Goal: Find specific page/section: Find specific page/section

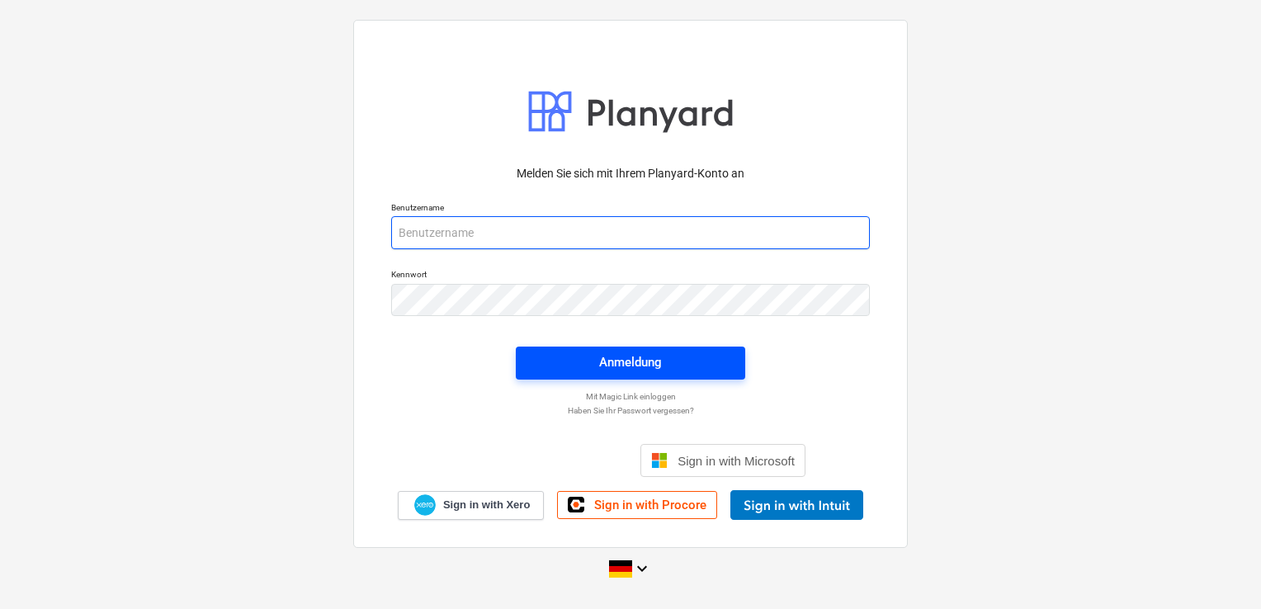
type input "[EMAIL_ADDRESS][DOMAIN_NAME]"
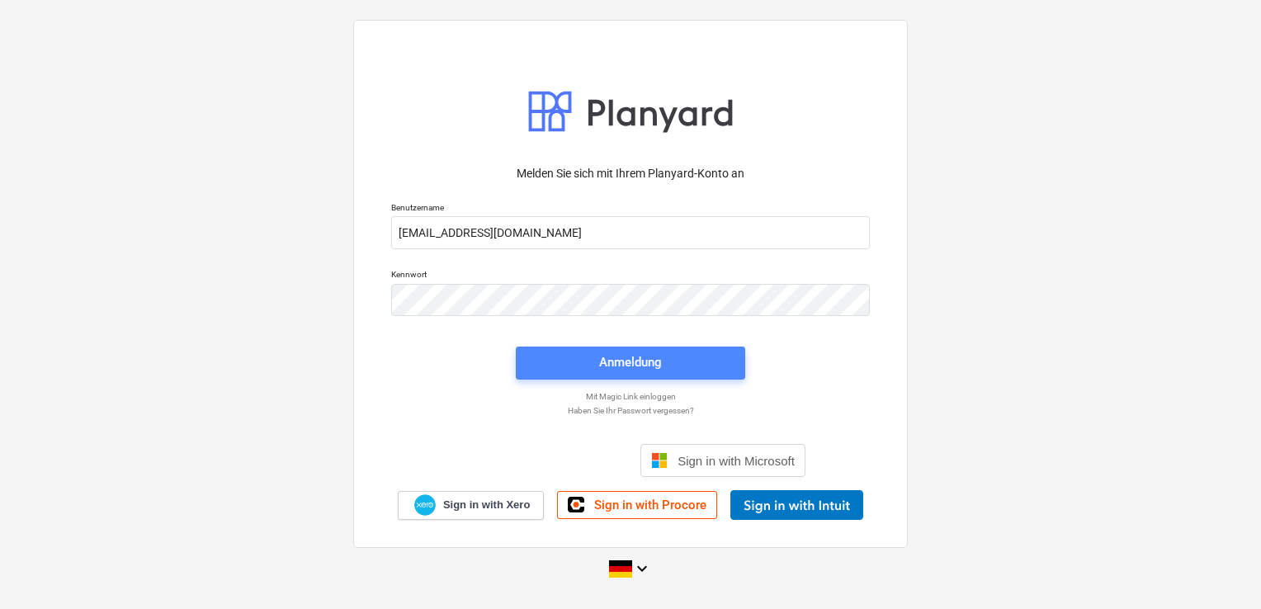
click at [625, 361] on div "Anmeldung" at bounding box center [630, 362] width 63 height 21
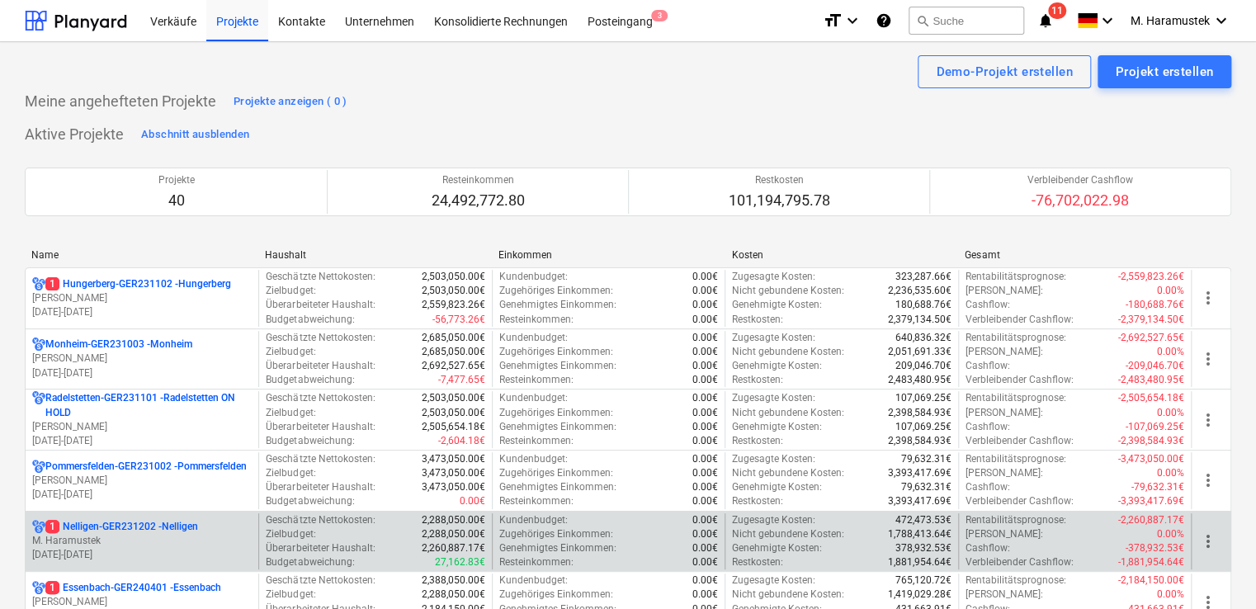
click at [168, 523] on p "1 Nelligen-GER231202 - Nelligen" at bounding box center [121, 527] width 153 height 14
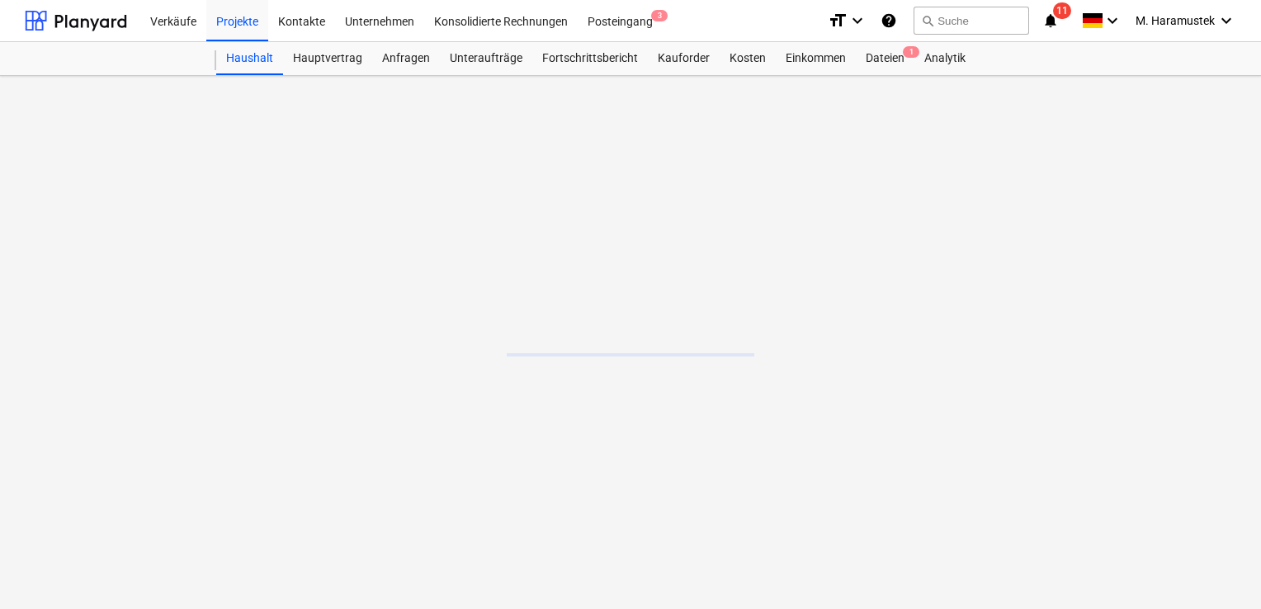
click at [168, 523] on main at bounding box center [630, 342] width 1261 height 533
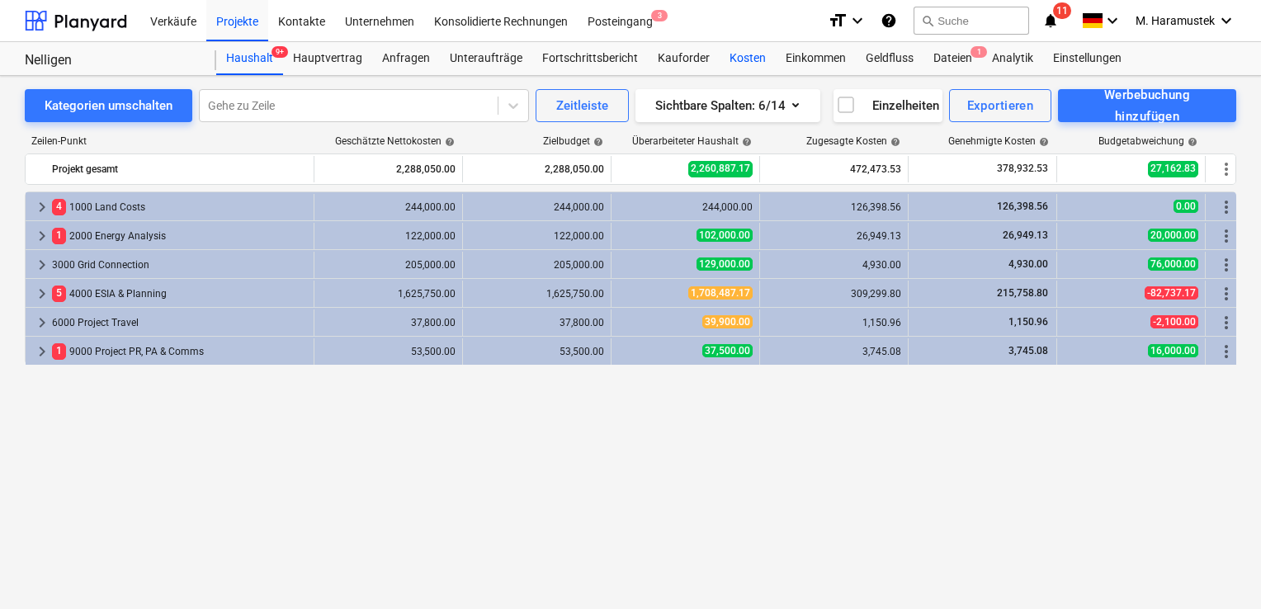
click at [746, 54] on div "Kosten" at bounding box center [748, 58] width 56 height 33
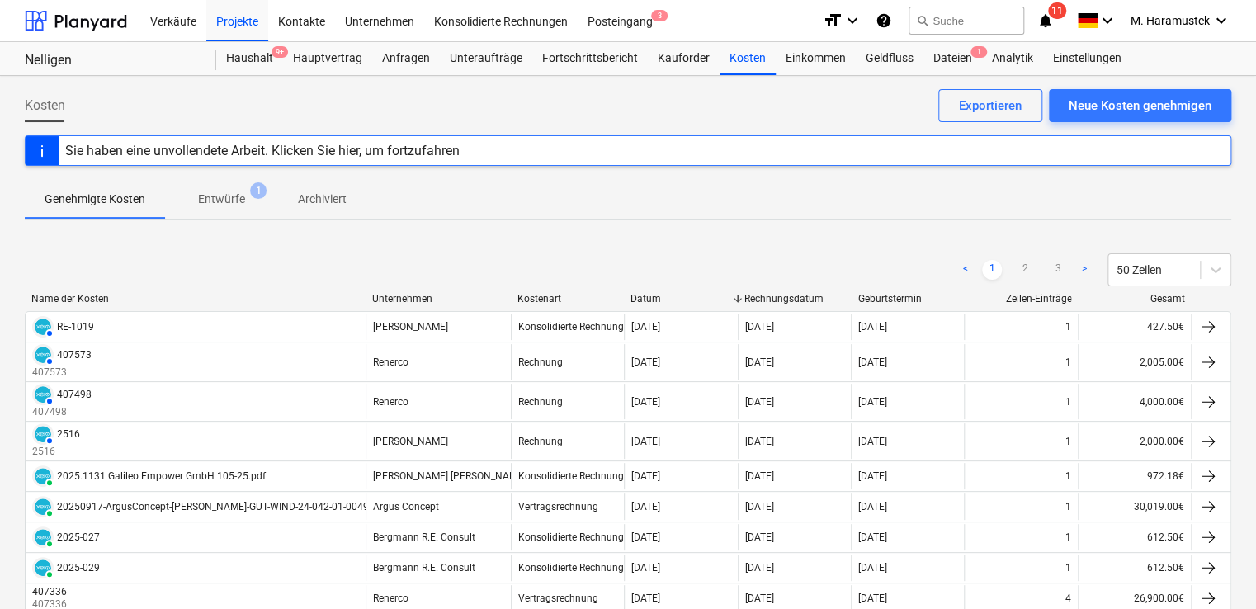
click at [435, 290] on div "< 1 2 3 > 50 Zeilen" at bounding box center [628, 270] width 1206 height 46
click at [436, 295] on div "Unternehmen" at bounding box center [438, 299] width 132 height 12
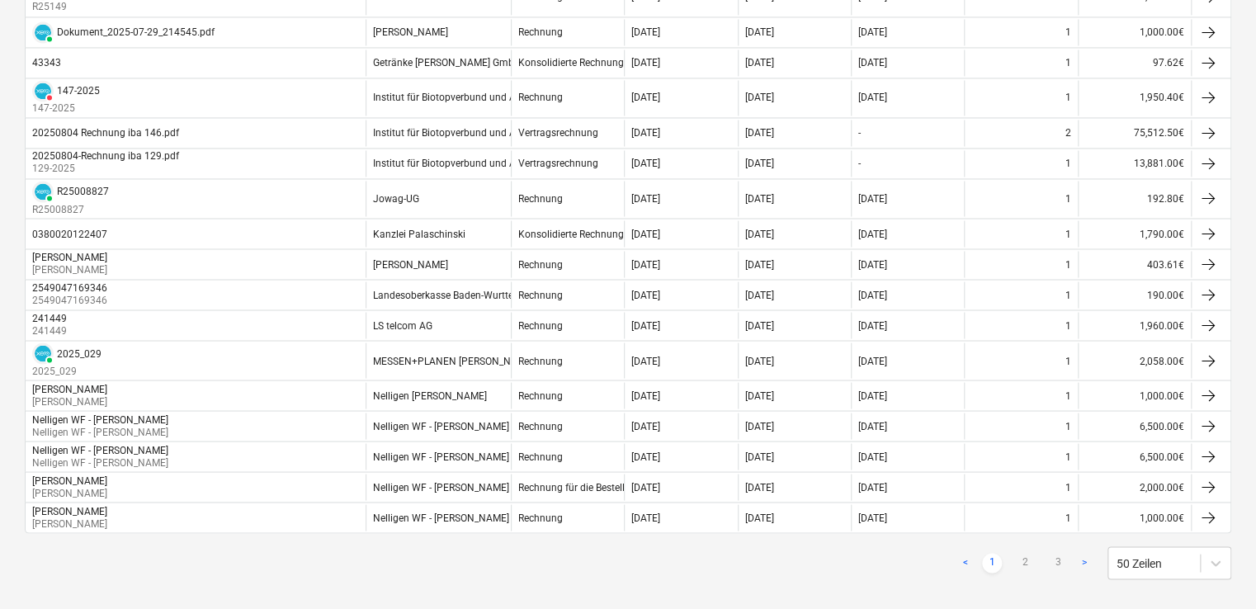
scroll to position [1376, 0]
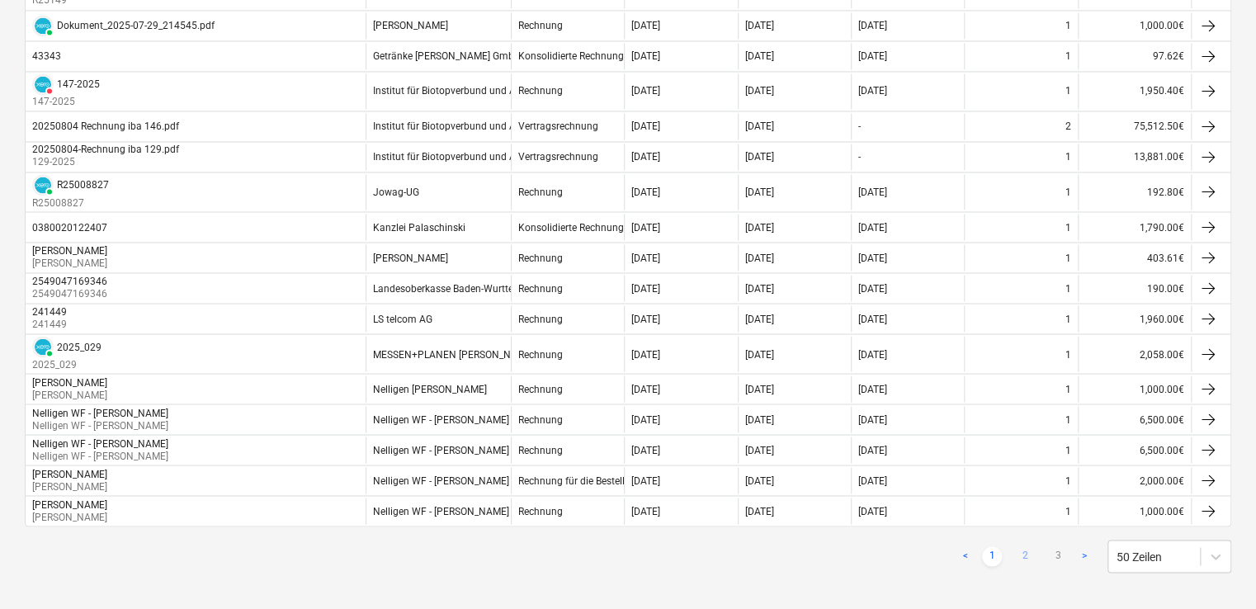
click at [1027, 546] on link "2" at bounding box center [1025, 556] width 20 height 20
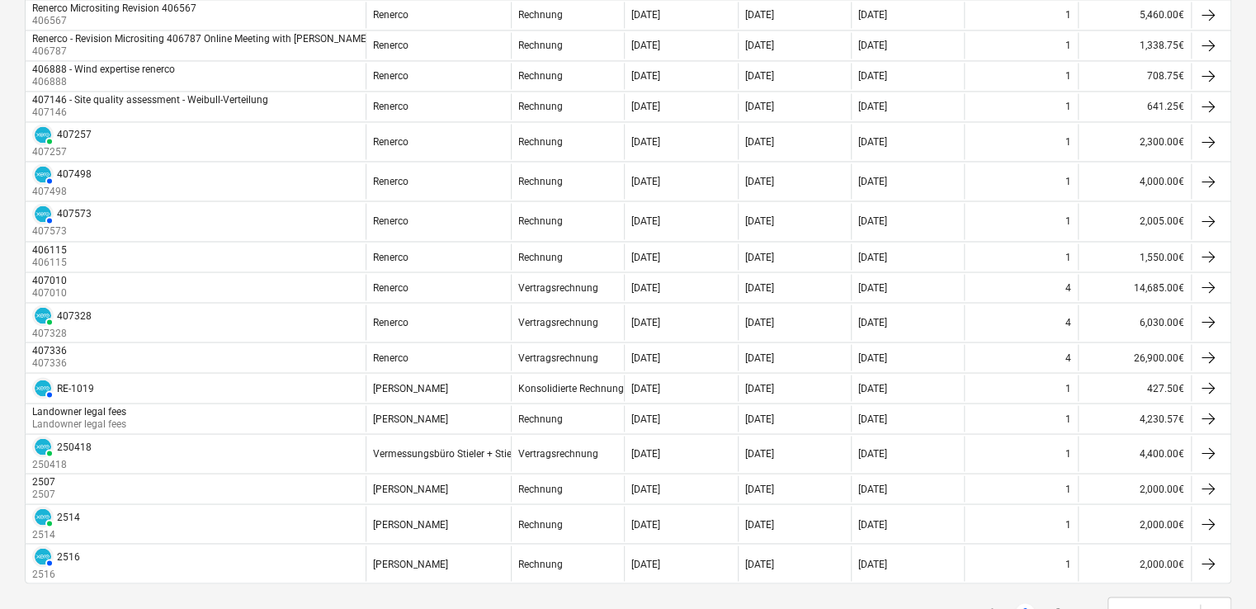
scroll to position [1386, 0]
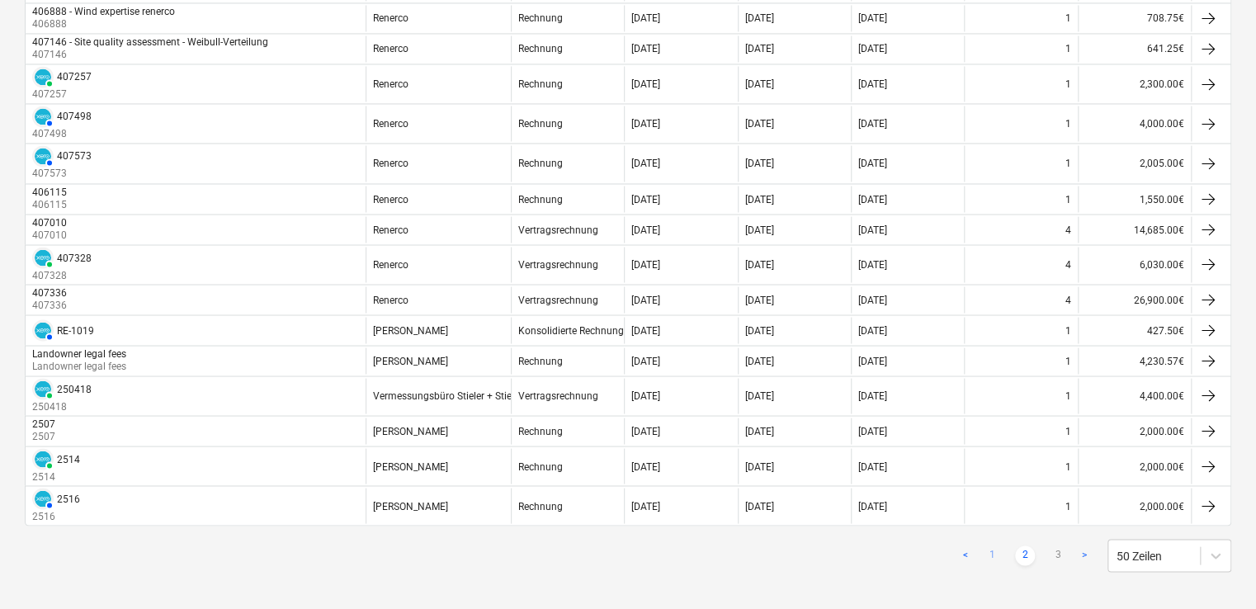
click at [989, 552] on link "1" at bounding box center [992, 555] width 20 height 20
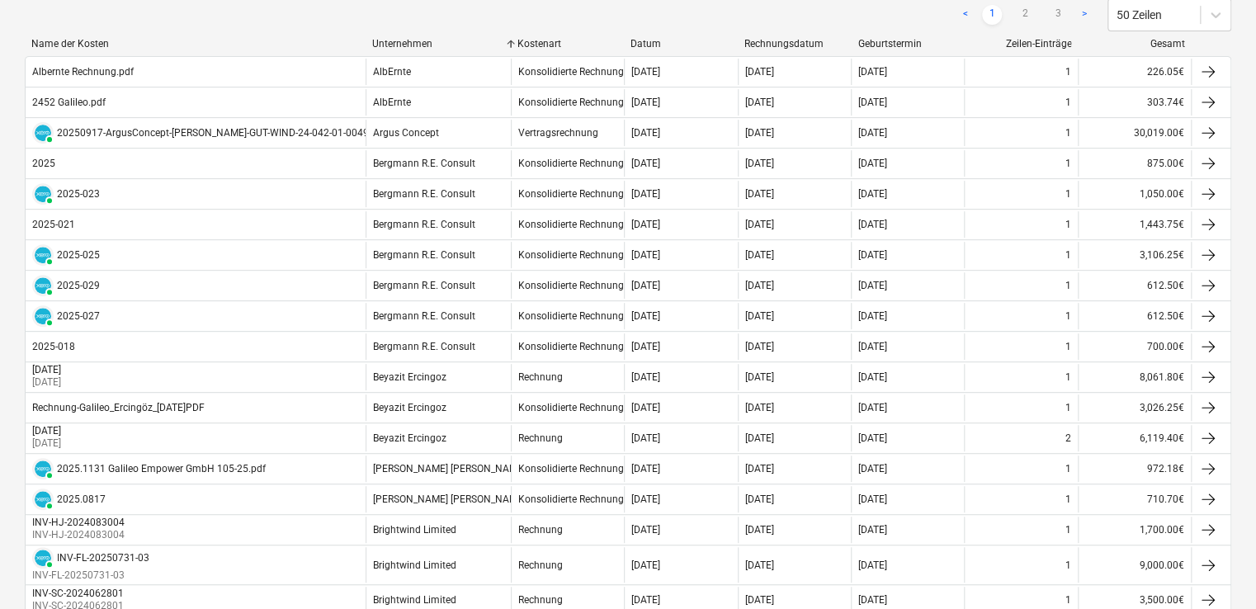
scroll to position [254, 0]
